Goal: Navigation & Orientation: Understand site structure

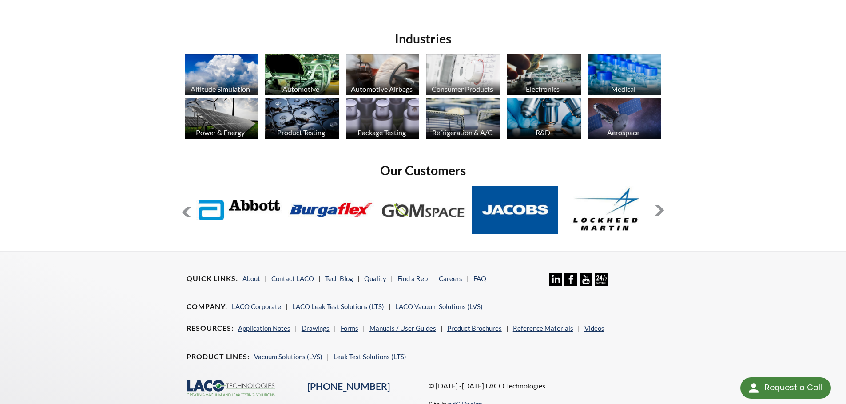
scroll to position [724, 0]
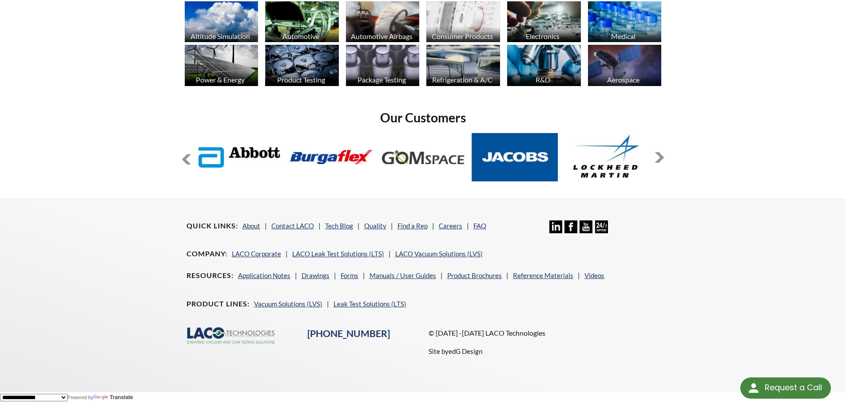
click at [472, 352] on link "edG Design" at bounding box center [465, 352] width 34 height 8
click at [659, 157] on button at bounding box center [659, 157] width 11 height 11
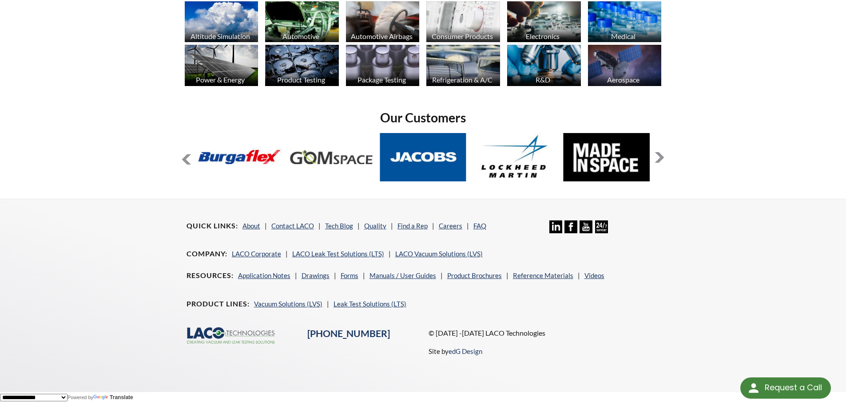
click at [659, 157] on button at bounding box center [659, 157] width 11 height 11
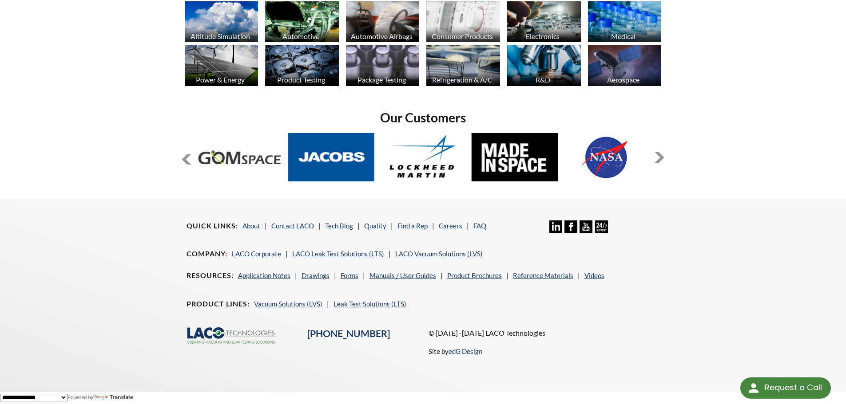
click at [659, 157] on button at bounding box center [659, 157] width 11 height 11
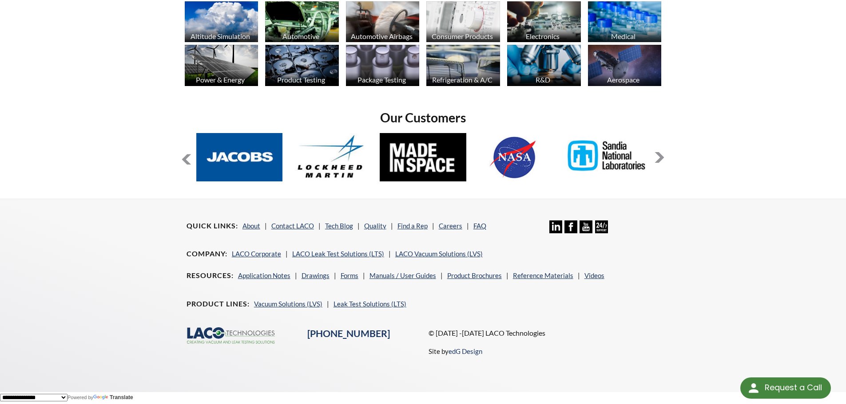
click at [659, 157] on button at bounding box center [659, 157] width 11 height 11
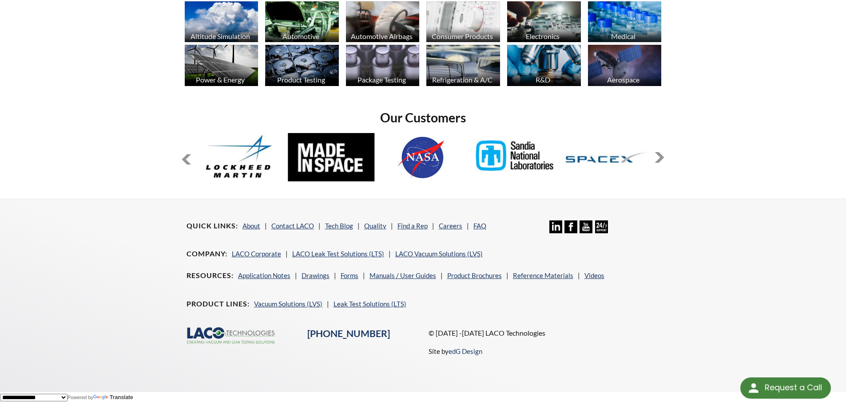
click at [659, 157] on button at bounding box center [659, 157] width 11 height 11
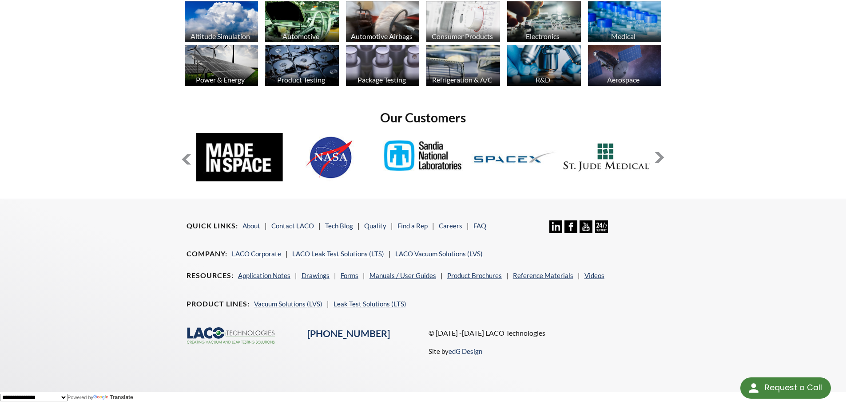
click at [659, 157] on button at bounding box center [659, 157] width 11 height 11
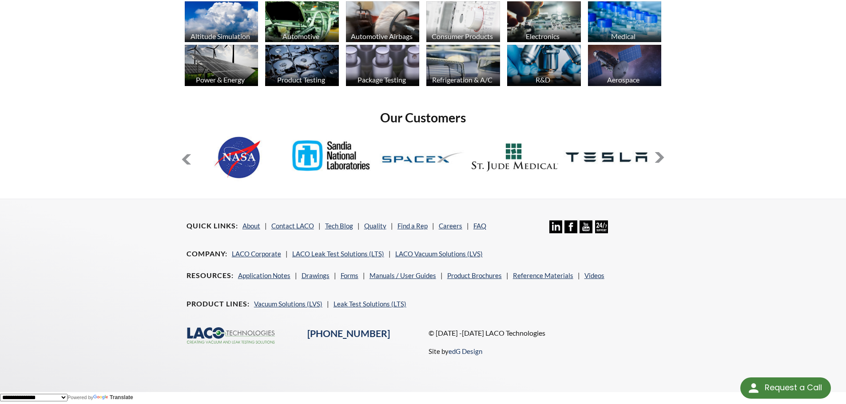
click at [659, 157] on button at bounding box center [659, 157] width 11 height 11
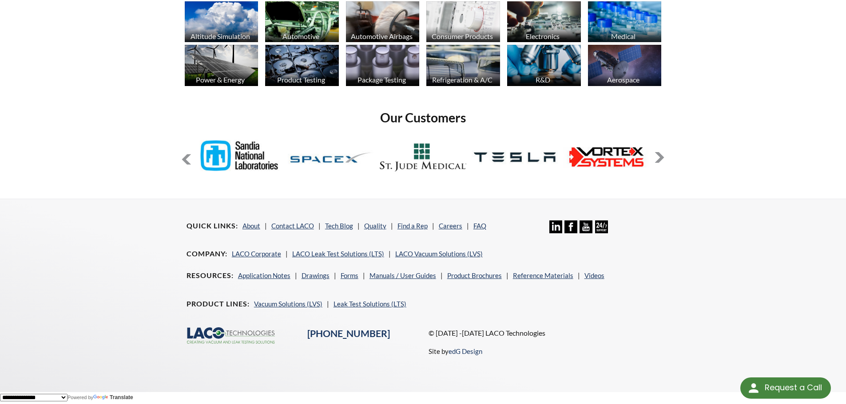
click at [659, 157] on button at bounding box center [659, 157] width 11 height 11
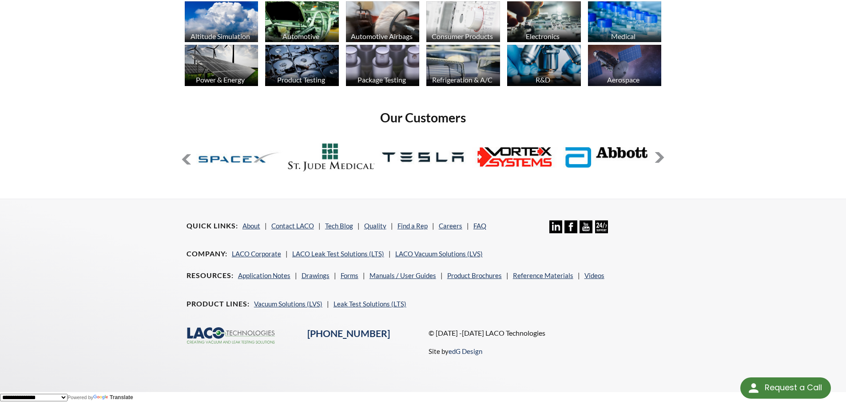
click at [659, 157] on button at bounding box center [659, 157] width 11 height 11
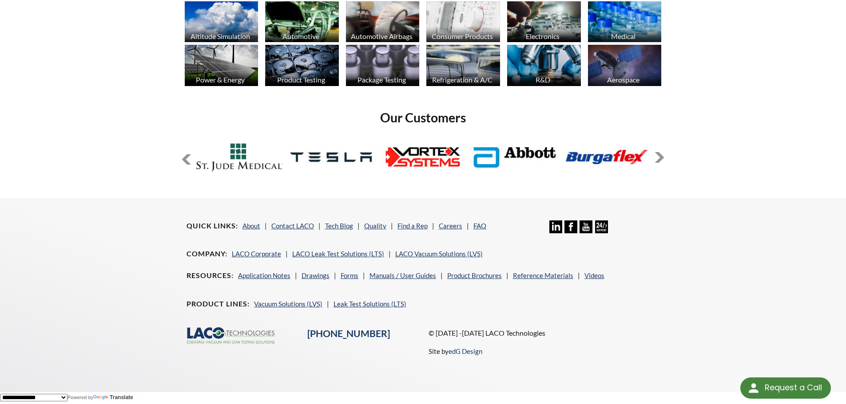
click at [659, 157] on button at bounding box center [659, 157] width 11 height 11
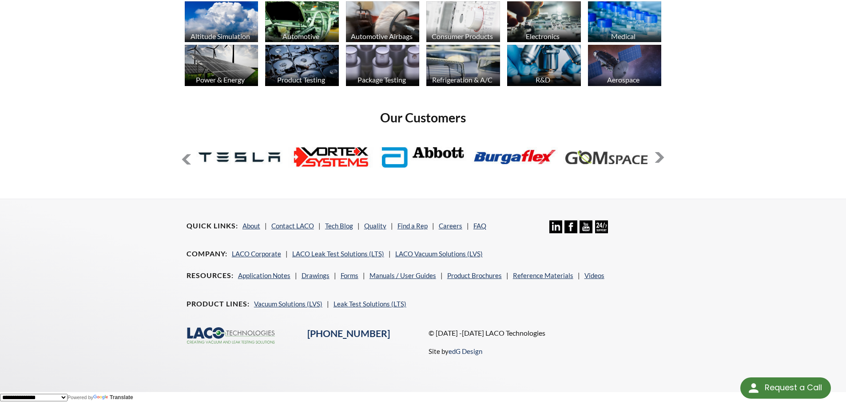
click at [659, 157] on button at bounding box center [659, 157] width 11 height 11
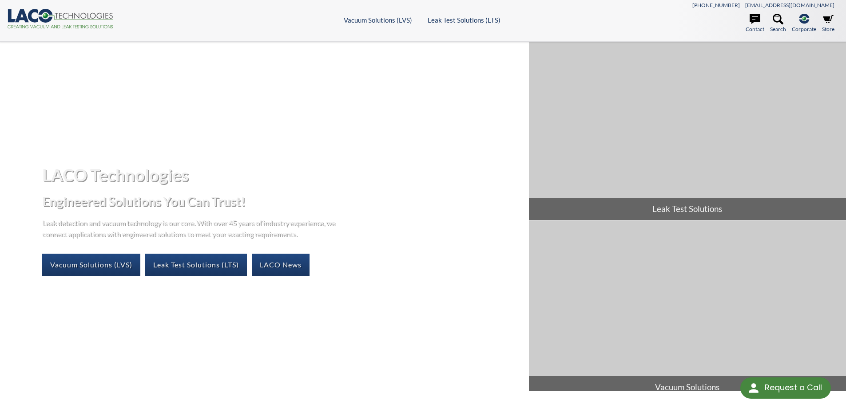
scroll to position [0, 0]
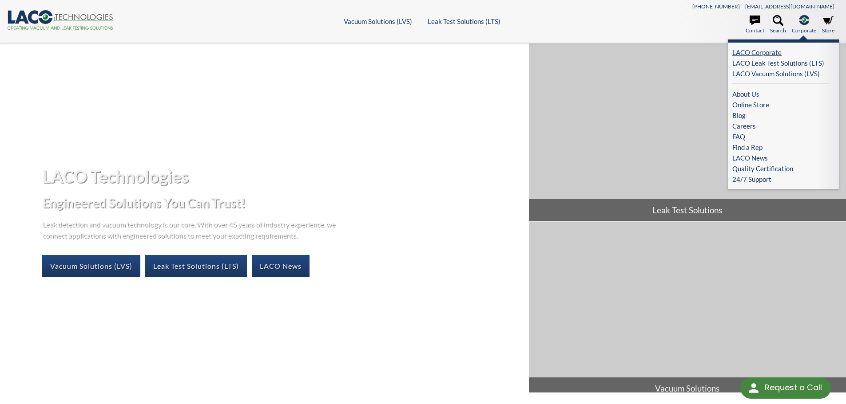
click at [774, 53] on link "LACO Corporate" at bounding box center [781, 52] width 98 height 11
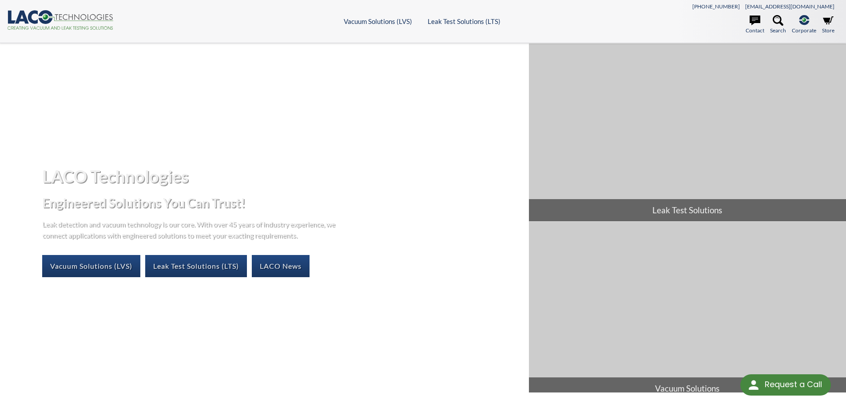
select select "Language Translate Widget"
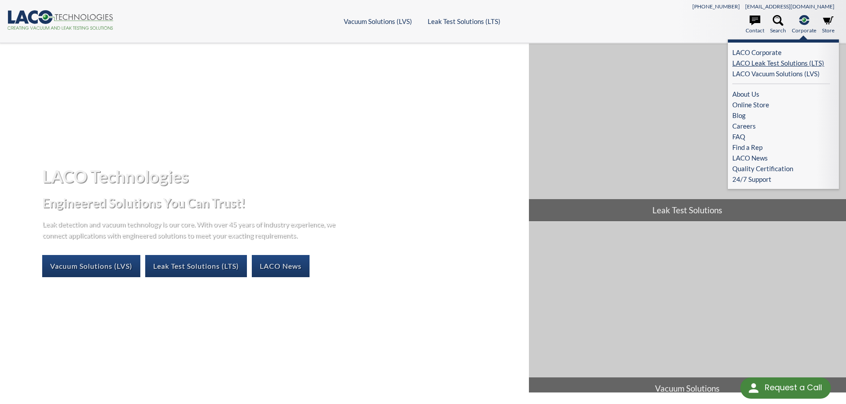
click at [798, 63] on link "LACO Leak Test Solutions (LTS)" at bounding box center [781, 63] width 98 height 11
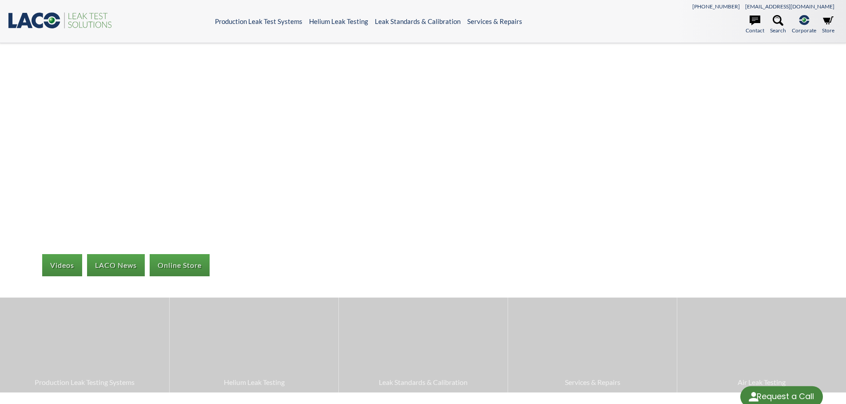
select select "Language Translate Widget"
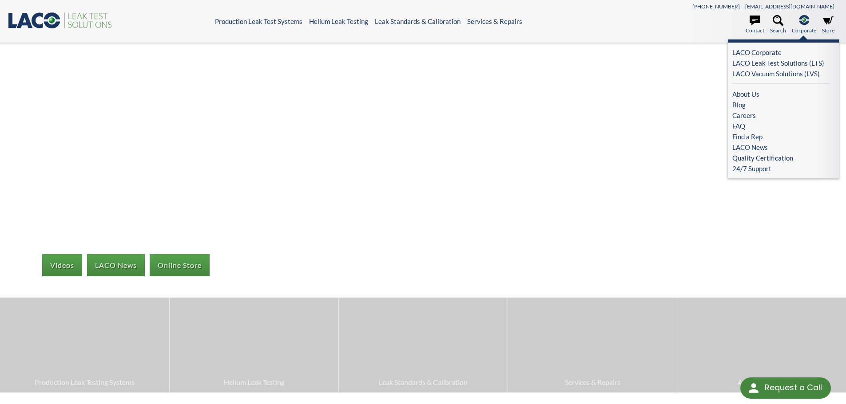
click at [798, 72] on link "LACO Vacuum Solutions (LVS)" at bounding box center [781, 73] width 98 height 11
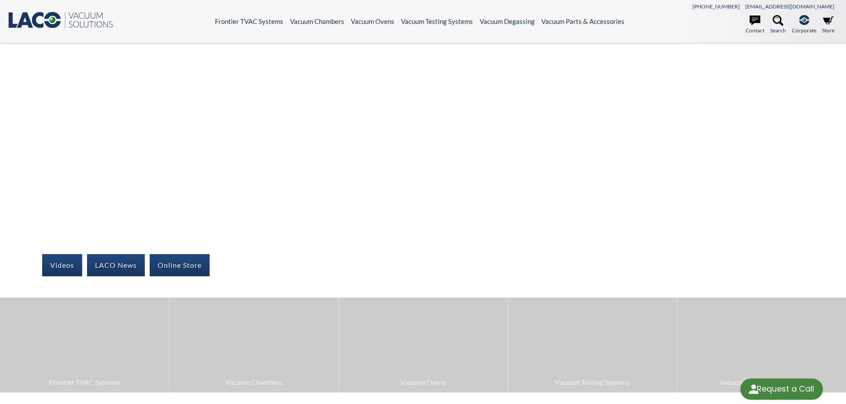
select select "Language Translate Widget"
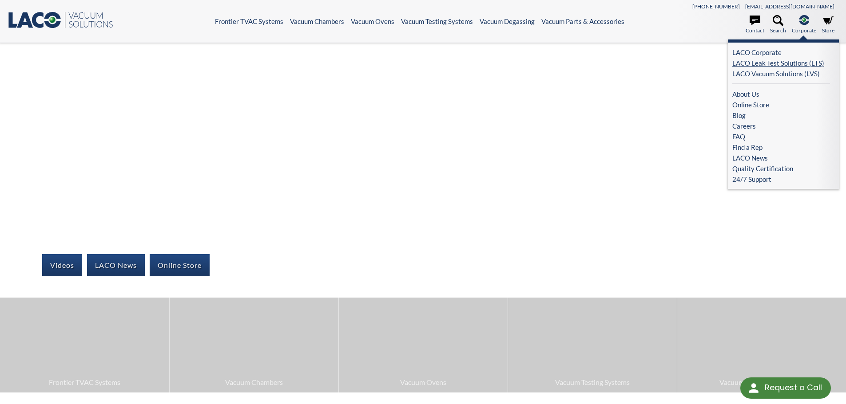
click at [800, 61] on link "LACO Leak Test Solutions (LTS)" at bounding box center [781, 63] width 98 height 11
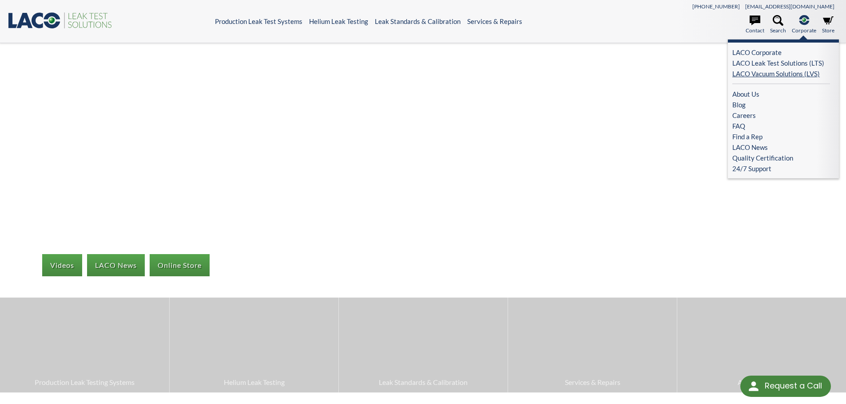
click at [798, 75] on link "LACO Vacuum Solutions (LVS)" at bounding box center [781, 73] width 98 height 11
